Goal: Task Accomplishment & Management: Manage account settings

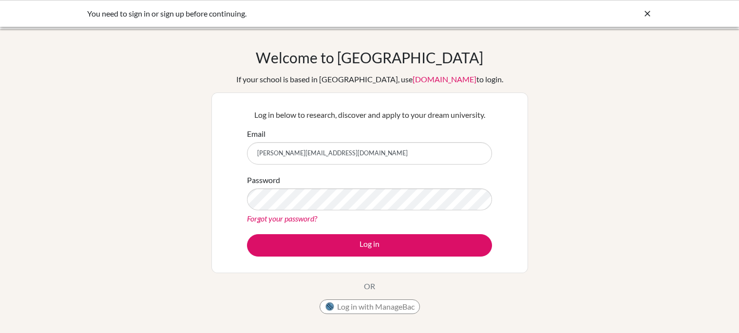
type input "[PERSON_NAME][EMAIL_ADDRESS][DOMAIN_NAME]"
click at [247, 234] on button "Log in" at bounding box center [369, 245] width 245 height 22
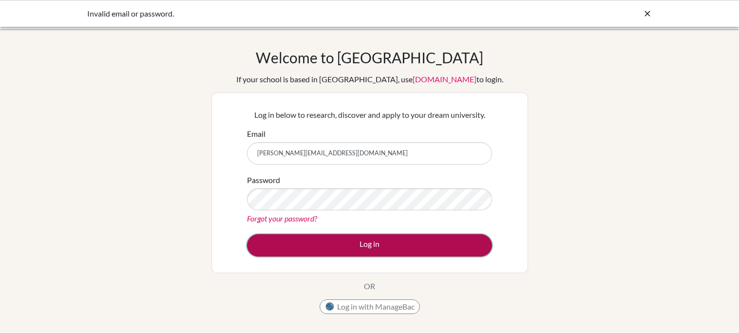
click at [287, 250] on button "Log in" at bounding box center [369, 245] width 245 height 22
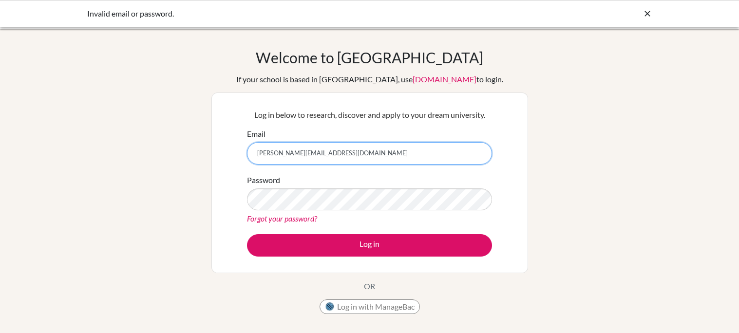
click at [350, 157] on input "[PERSON_NAME][EMAIL_ADDRESS][DOMAIN_NAME]" at bounding box center [369, 153] width 245 height 22
type input "r"
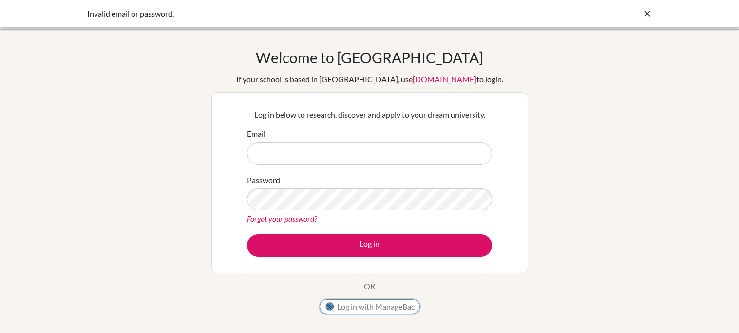
click at [326, 302] on img at bounding box center [330, 307] width 10 height 10
click at [296, 216] on link "Forgot your password?" at bounding box center [282, 218] width 70 height 9
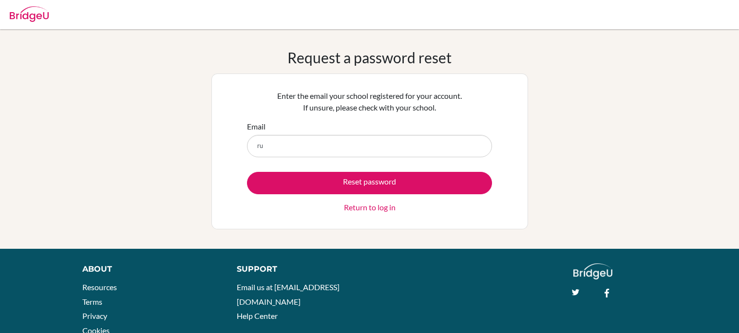
type input "[PERSON_NAME][EMAIL_ADDRESS][DOMAIN_NAME]"
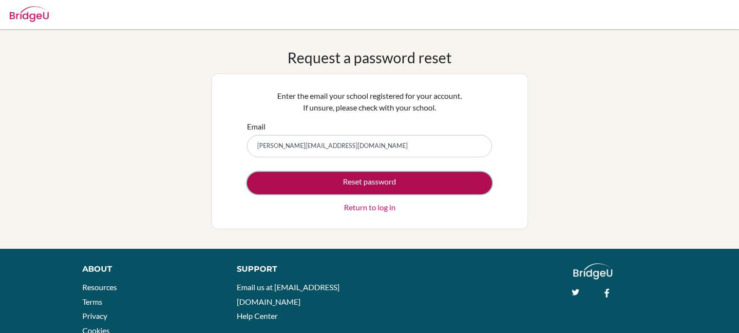
click at [361, 184] on button "Reset password" at bounding box center [369, 183] width 245 height 22
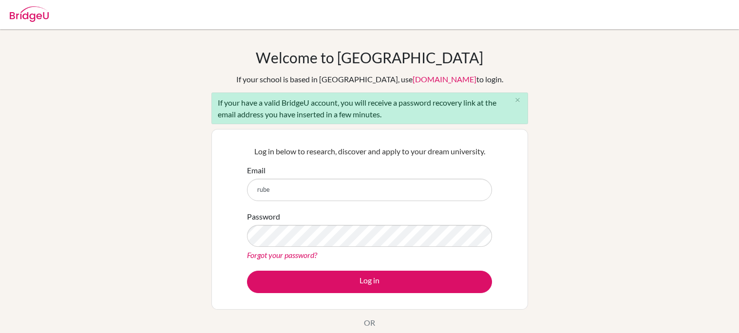
type input "[PERSON_NAME][EMAIL_ADDRESS][DOMAIN_NAME]"
click at [247, 271] on button "Log in" at bounding box center [369, 282] width 245 height 22
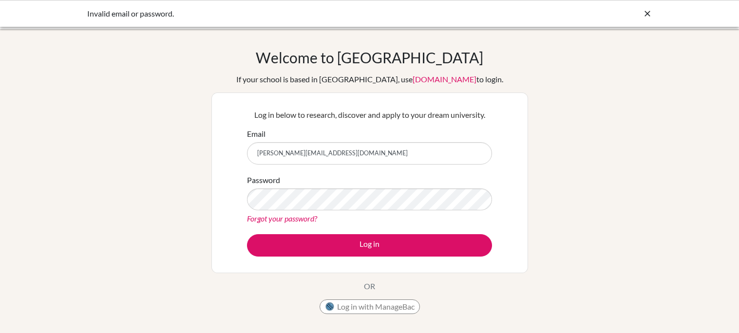
click at [648, 6] on div "Invalid email or password." at bounding box center [369, 13] width 739 height 27
click at [648, 8] on div at bounding box center [647, 14] width 10 height 12
